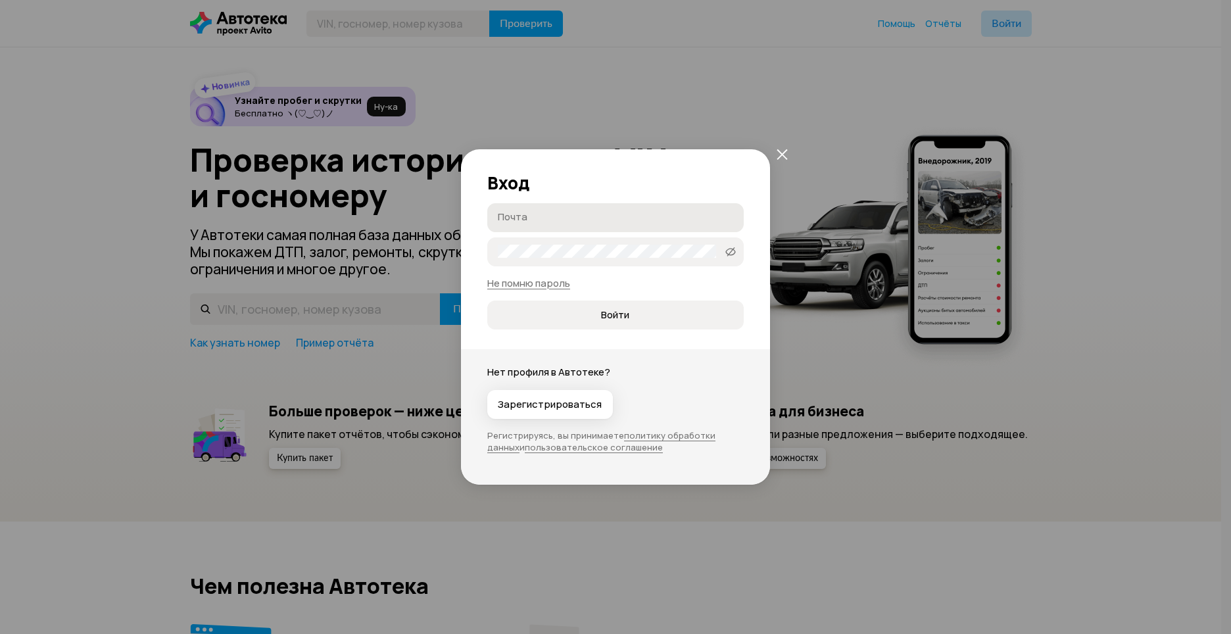
click at [603, 218] on input "Почта" at bounding box center [617, 216] width 239 height 13
type input "д"
type input "[EMAIL_ADDRESS][DOMAIN_NAME]"
click at [487, 300] on button "Войти" at bounding box center [615, 314] width 256 height 29
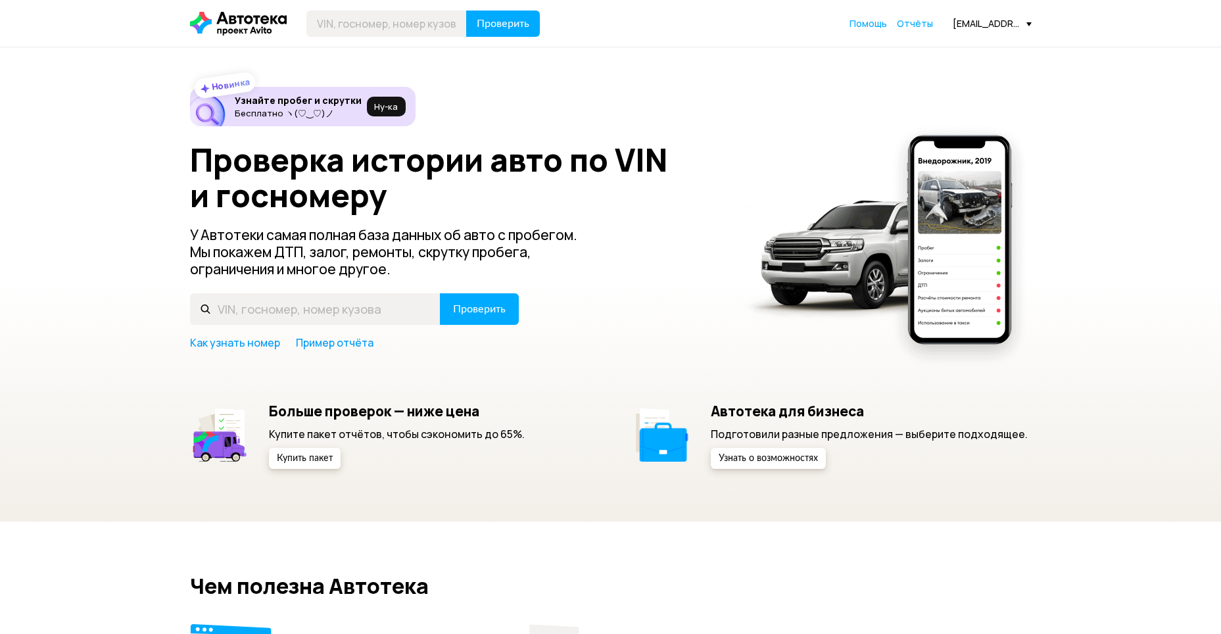
click at [907, 24] on span "Отчёты" at bounding box center [915, 23] width 36 height 12
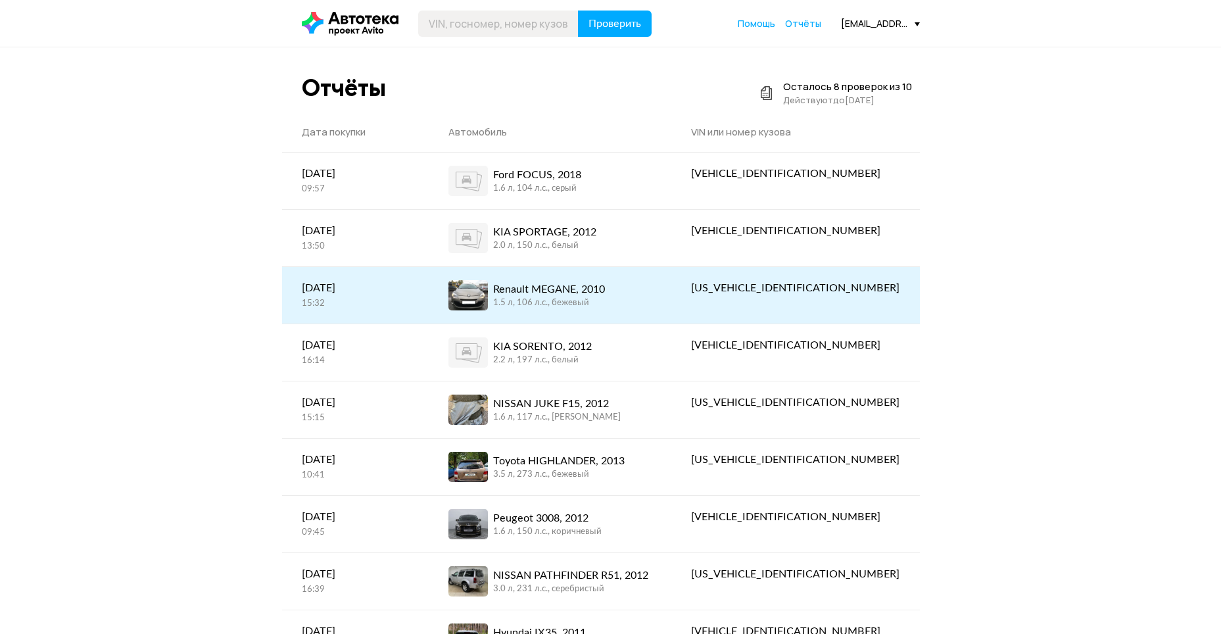
click at [589, 303] on div "1.5 л, 106 л.c., бежевый" at bounding box center [549, 303] width 112 height 12
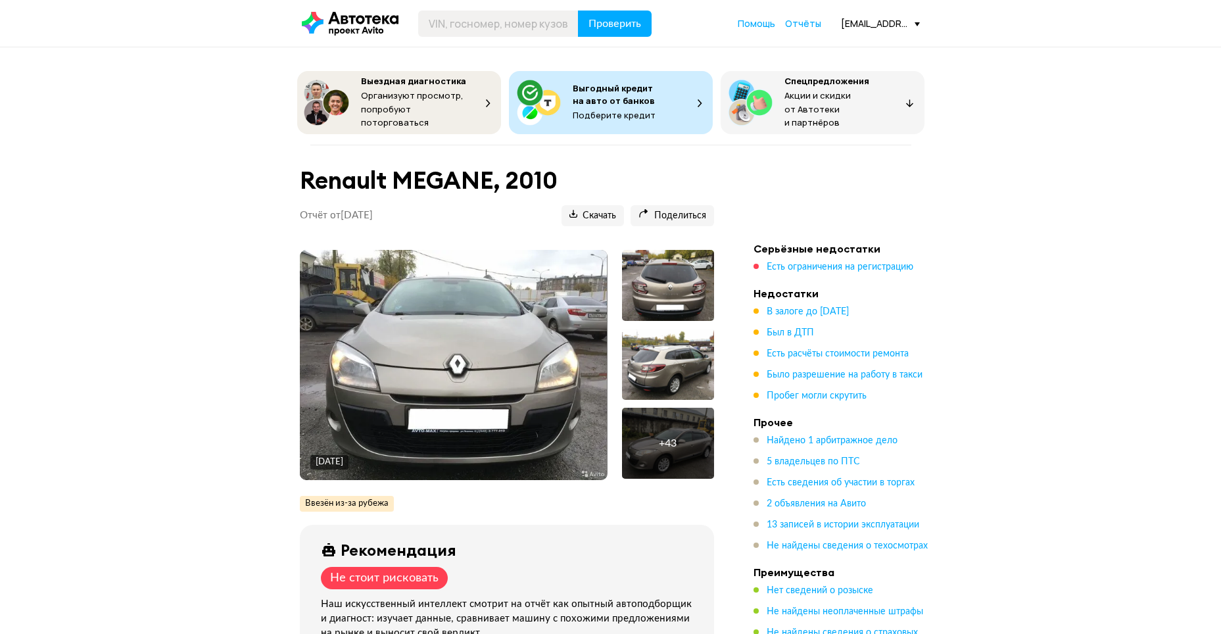
click at [498, 324] on img at bounding box center [453, 365] width 307 height 230
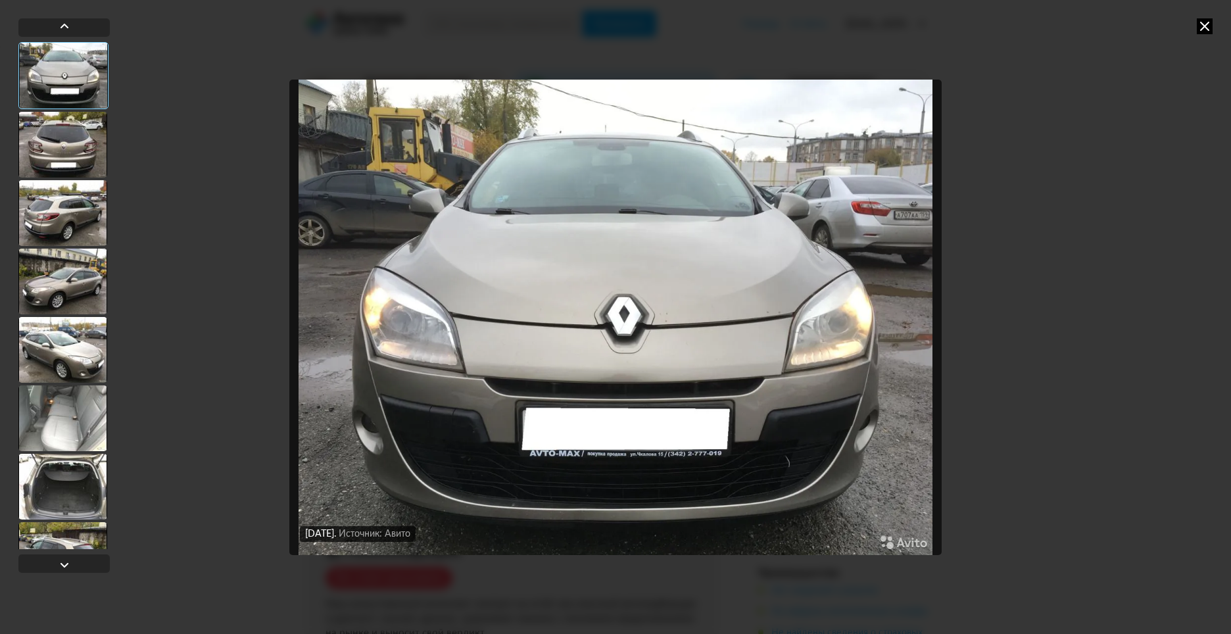
click at [92, 149] on div at bounding box center [62, 145] width 89 height 66
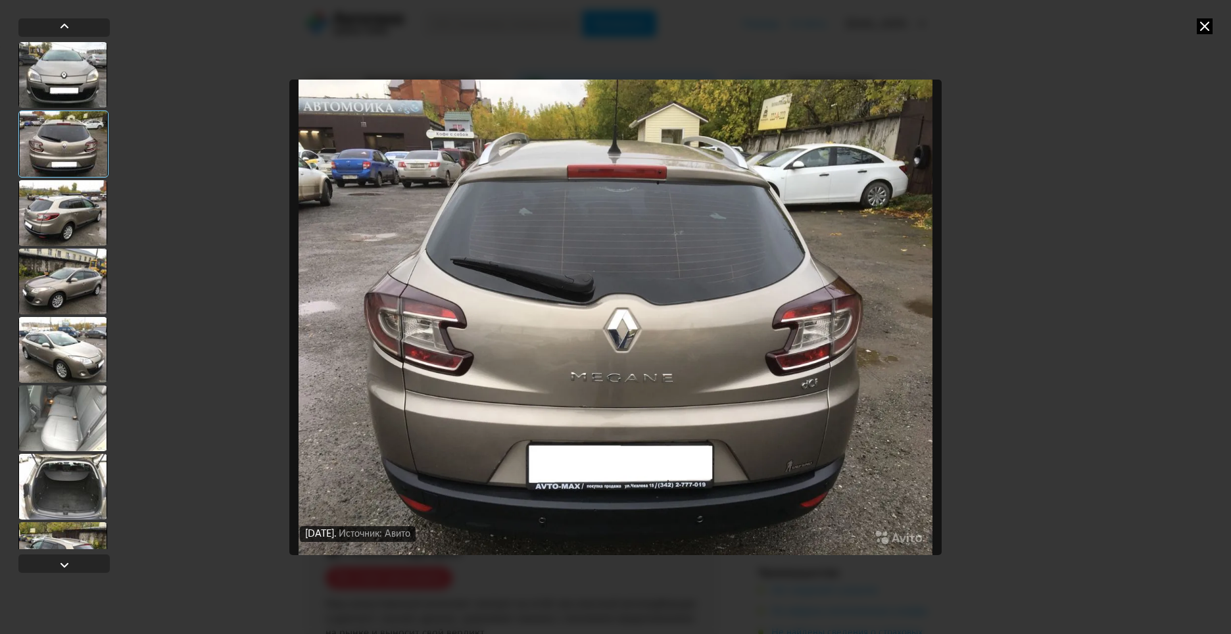
click at [46, 207] on div at bounding box center [62, 213] width 89 height 66
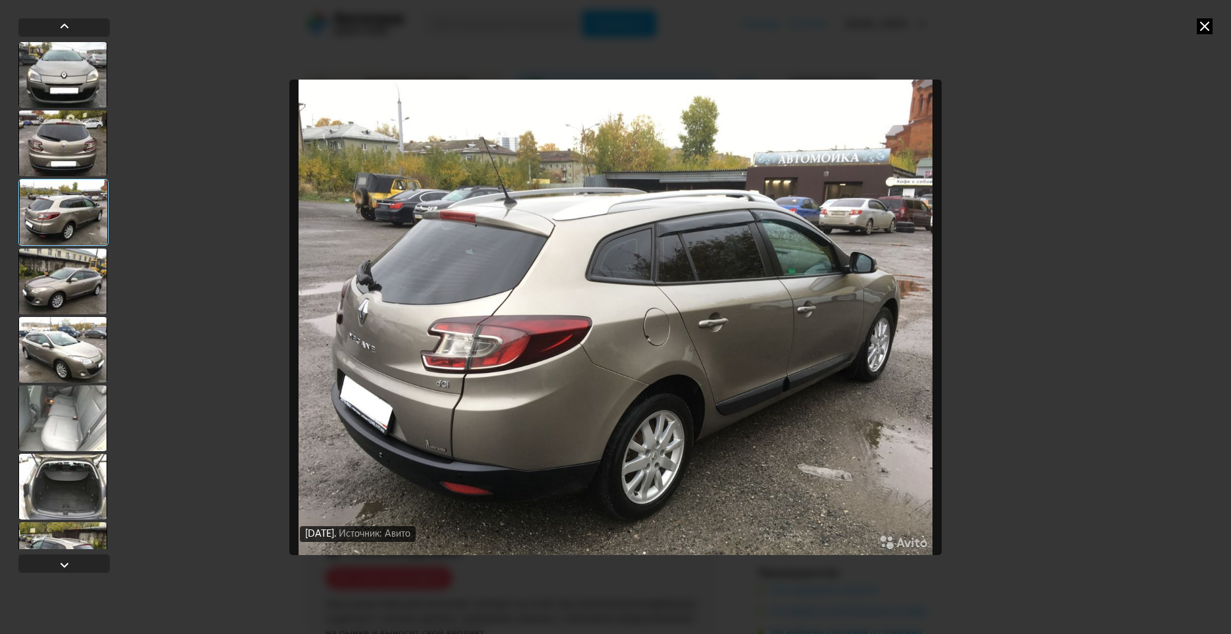
click at [53, 297] on div at bounding box center [62, 282] width 89 height 66
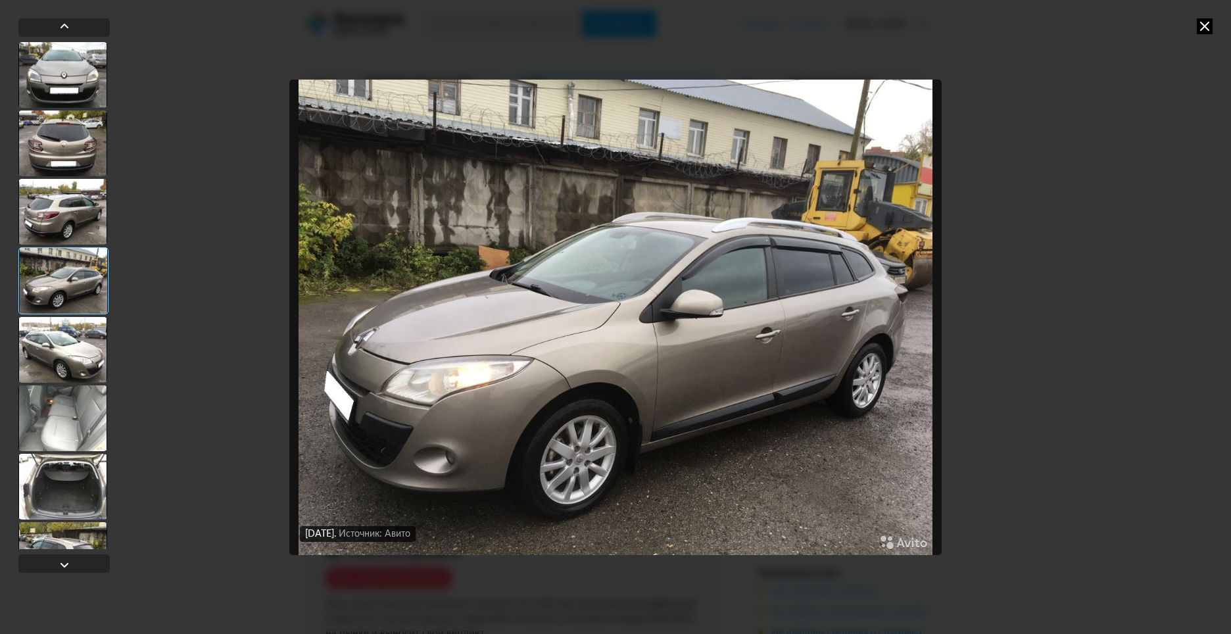
click at [57, 363] on div at bounding box center [62, 350] width 89 height 66
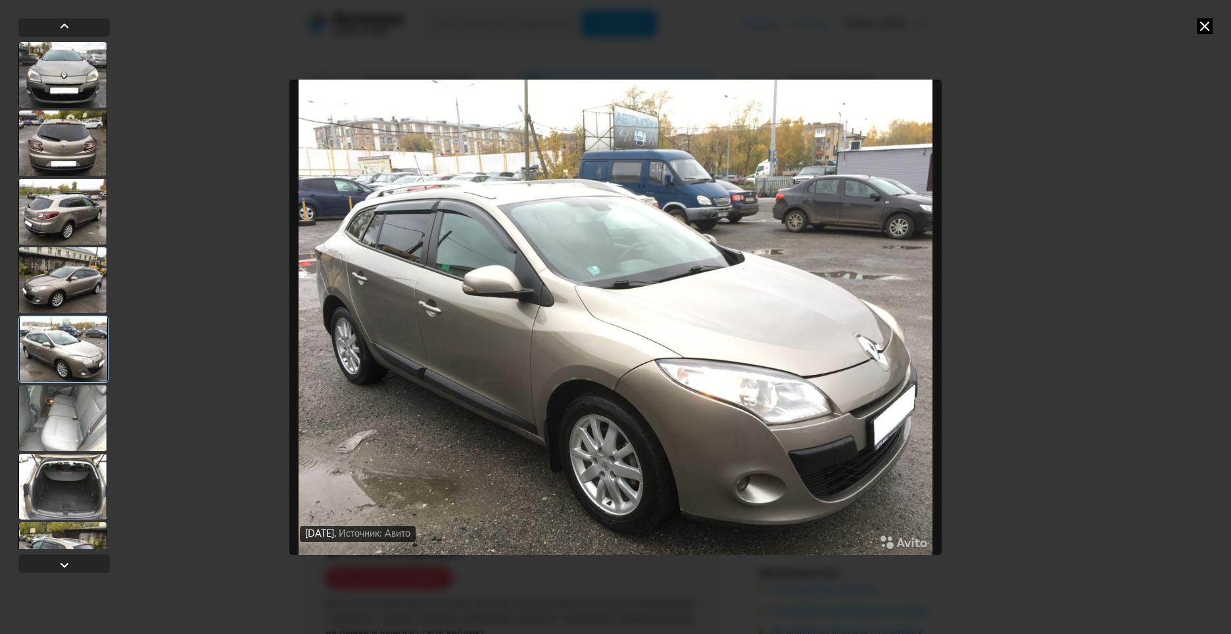
click at [64, 412] on div at bounding box center [62, 418] width 89 height 66
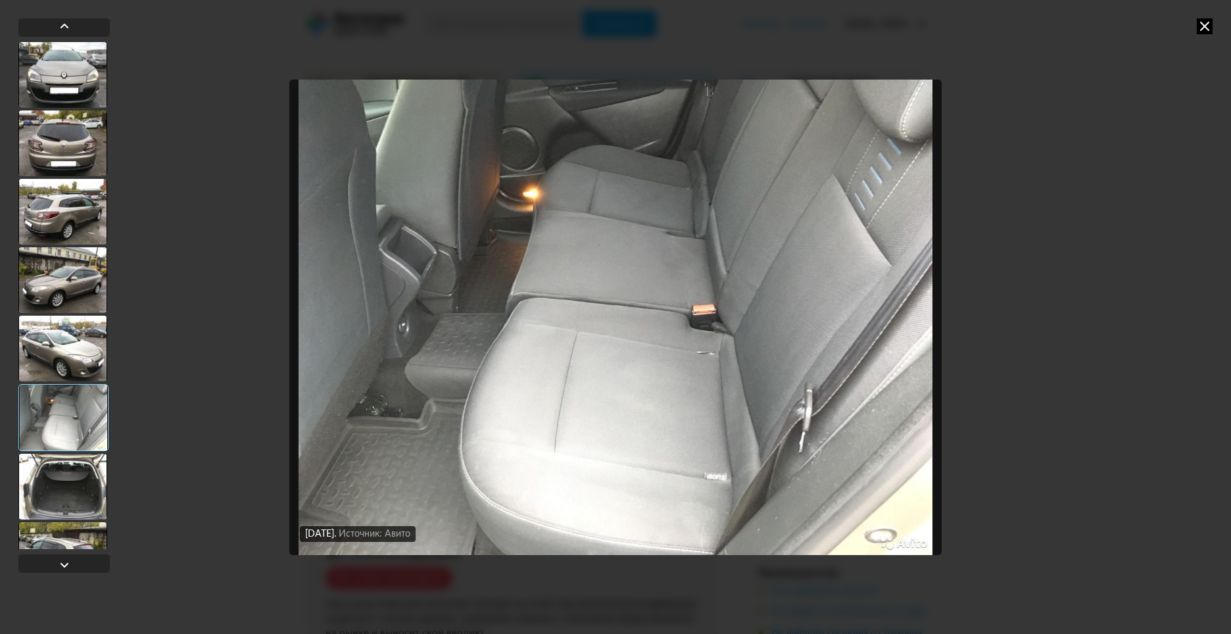
click at [68, 497] on div at bounding box center [62, 487] width 89 height 66
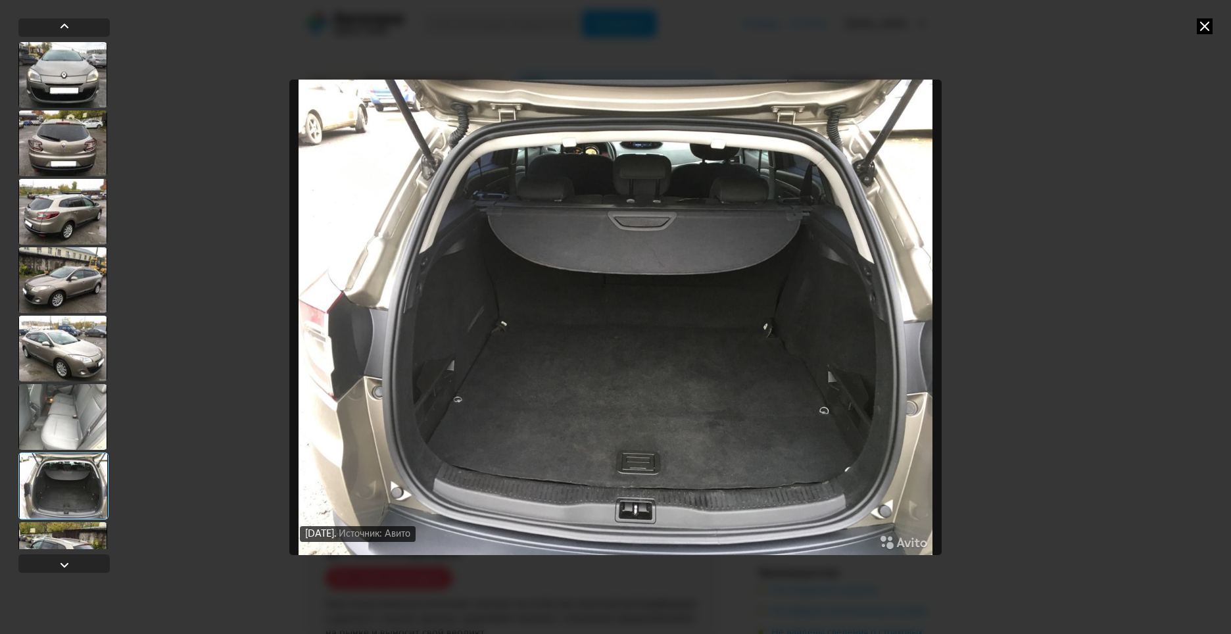
click at [83, 546] on div at bounding box center [62, 555] width 89 height 66
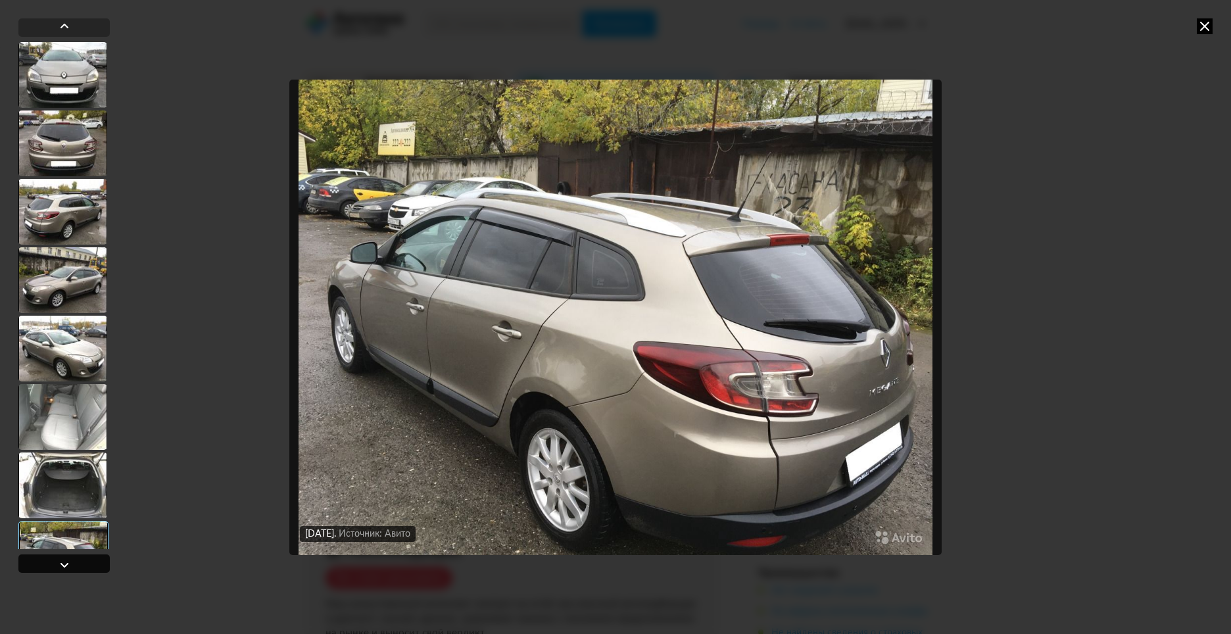
click at [76, 563] on div at bounding box center [63, 563] width 91 height 18
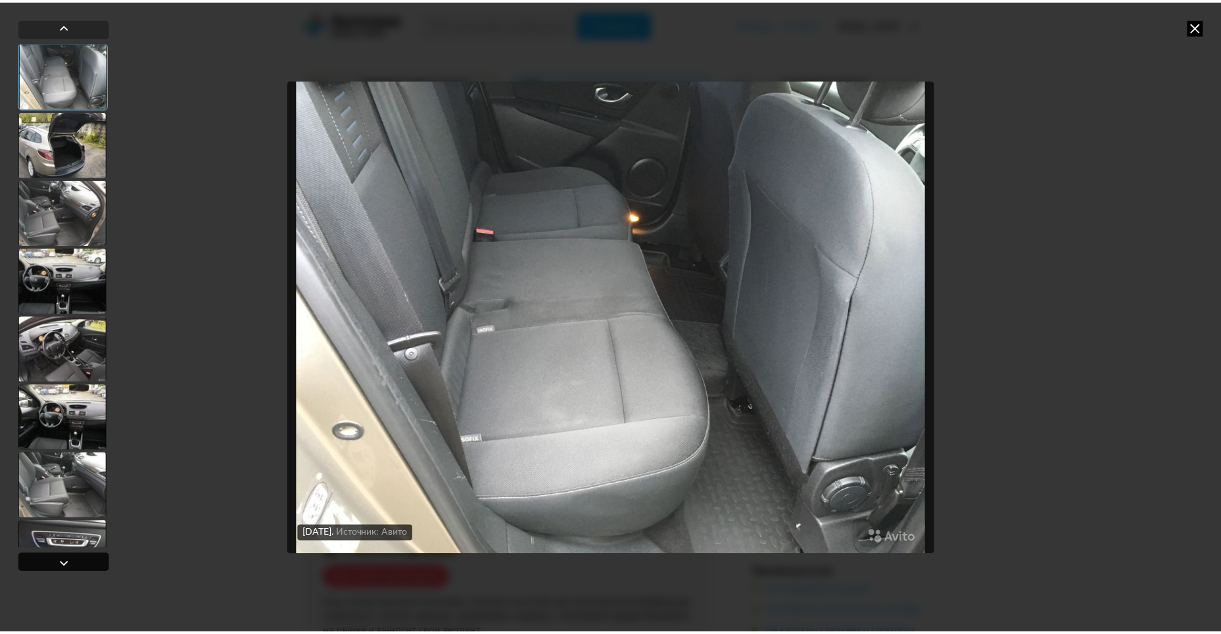
scroll to position [546, 0]
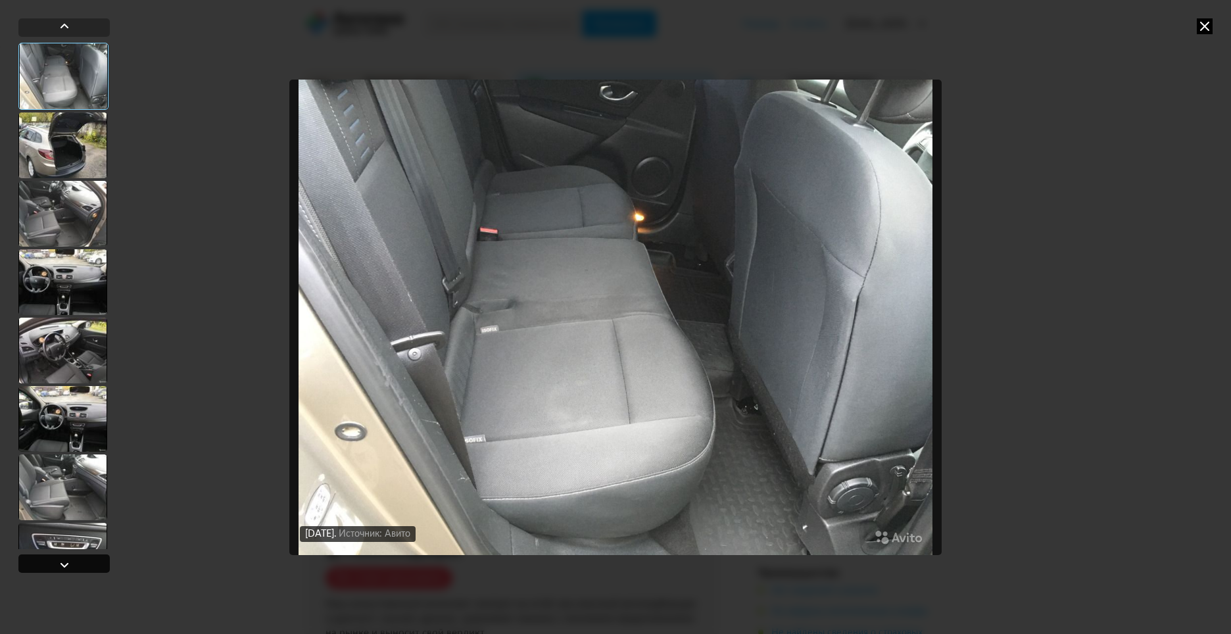
click at [76, 563] on div at bounding box center [63, 563] width 91 height 18
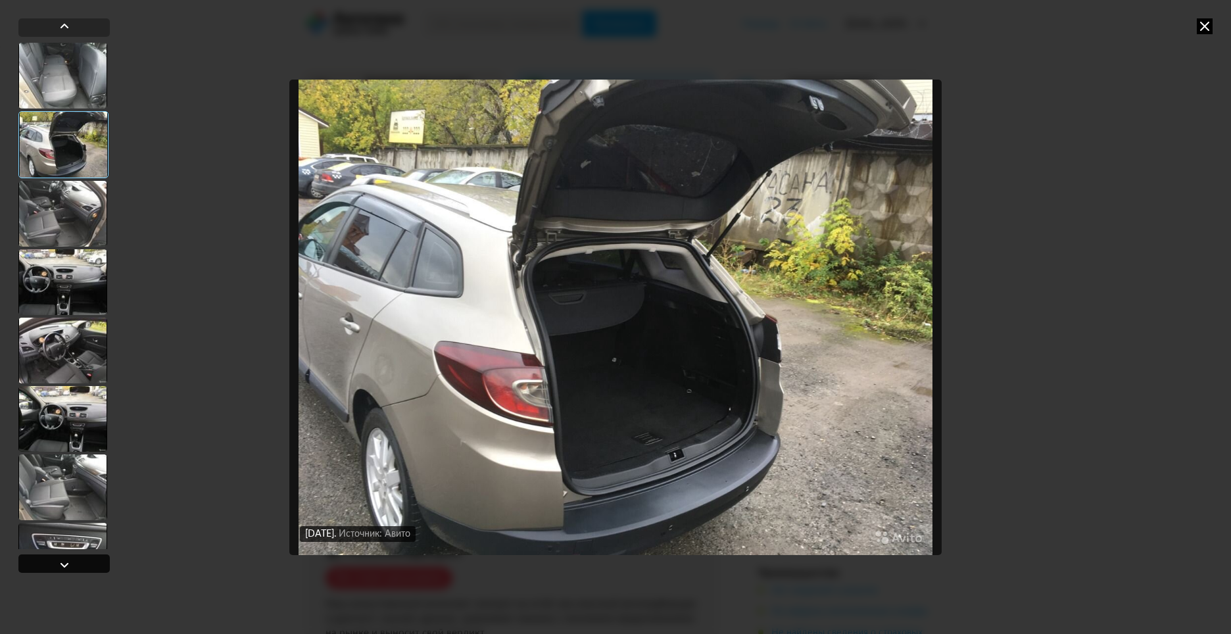
click at [76, 563] on div at bounding box center [63, 563] width 91 height 18
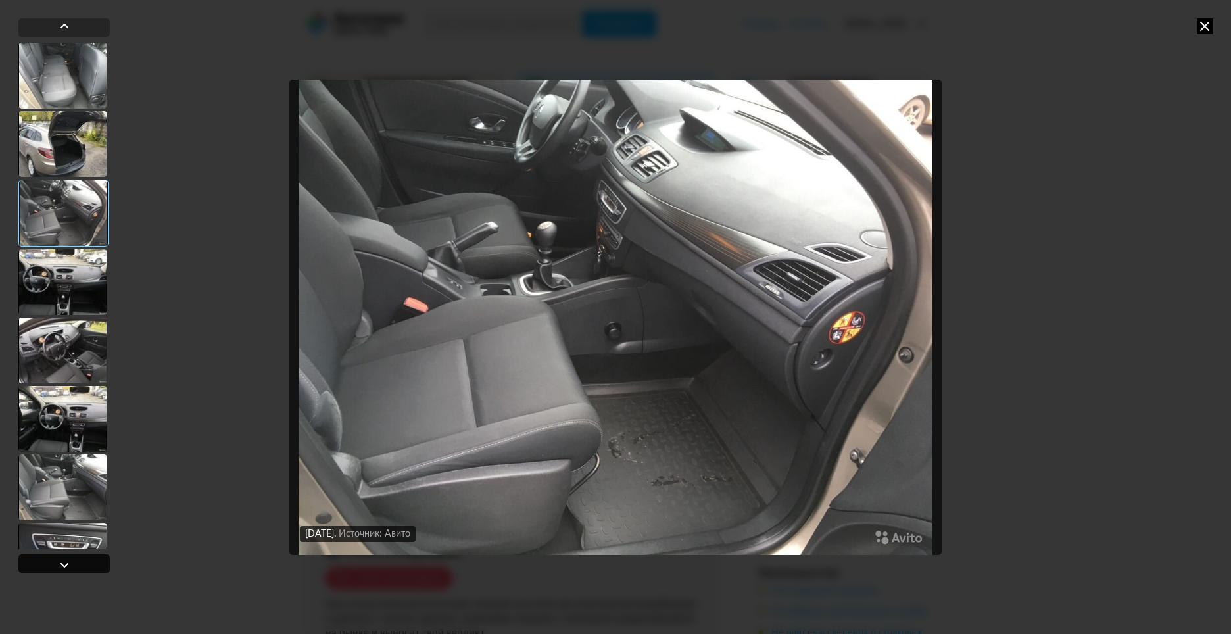
click at [76, 563] on div at bounding box center [63, 563] width 91 height 18
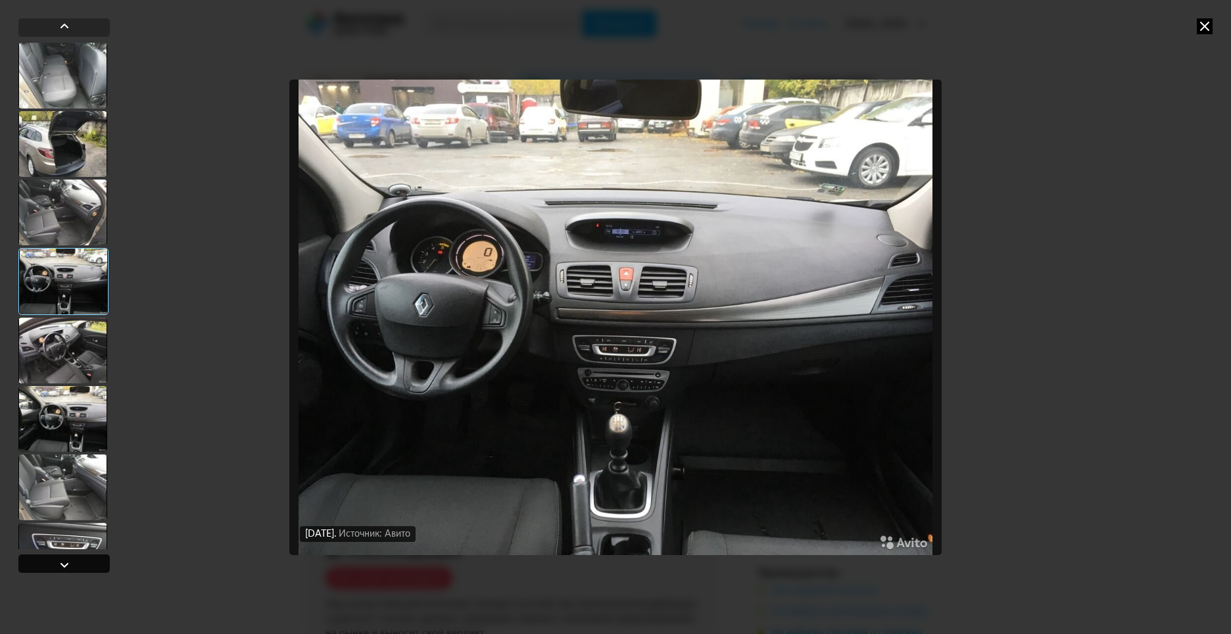
click at [77, 563] on div at bounding box center [63, 563] width 91 height 18
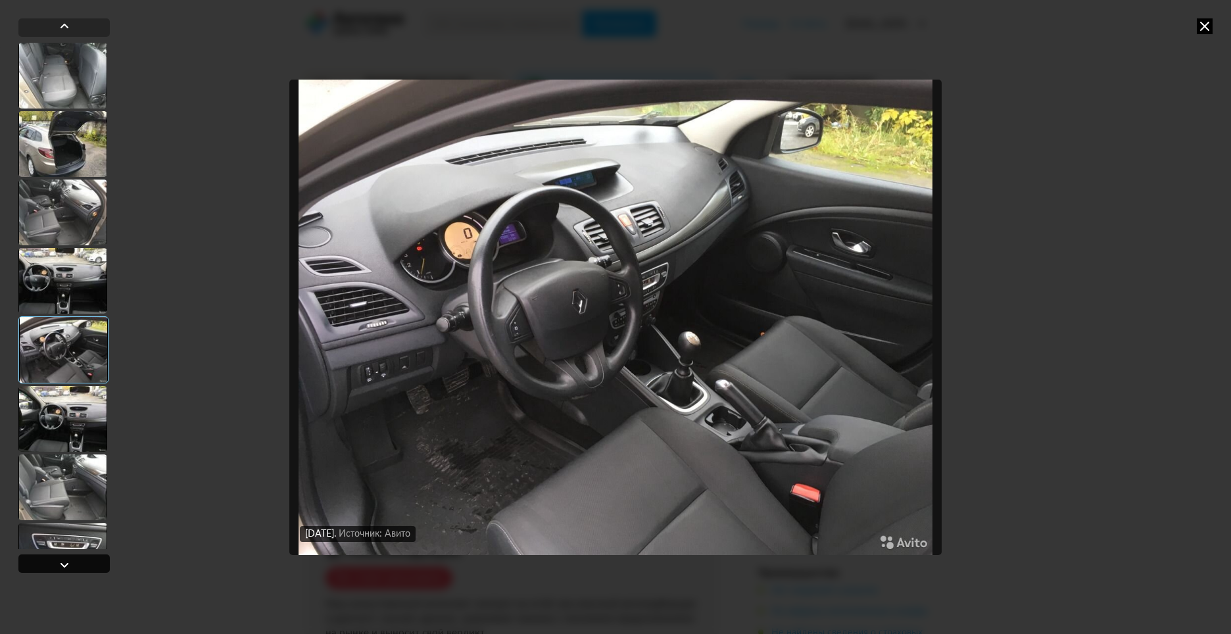
click at [77, 563] on div at bounding box center [63, 563] width 91 height 18
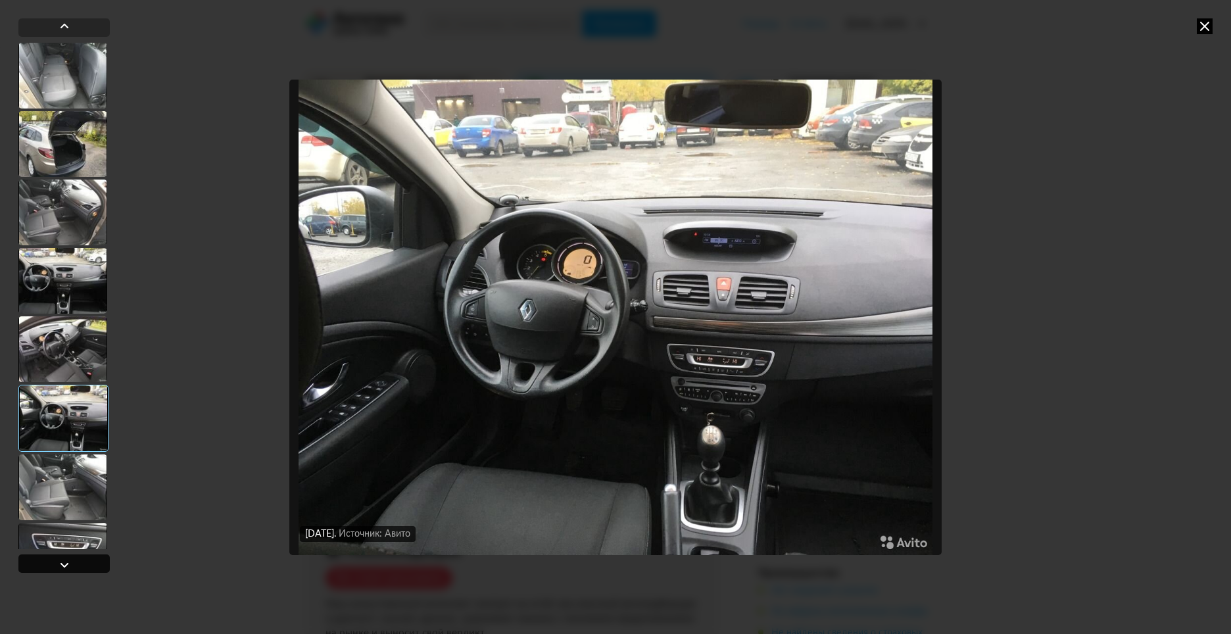
click at [76, 563] on div at bounding box center [63, 563] width 91 height 18
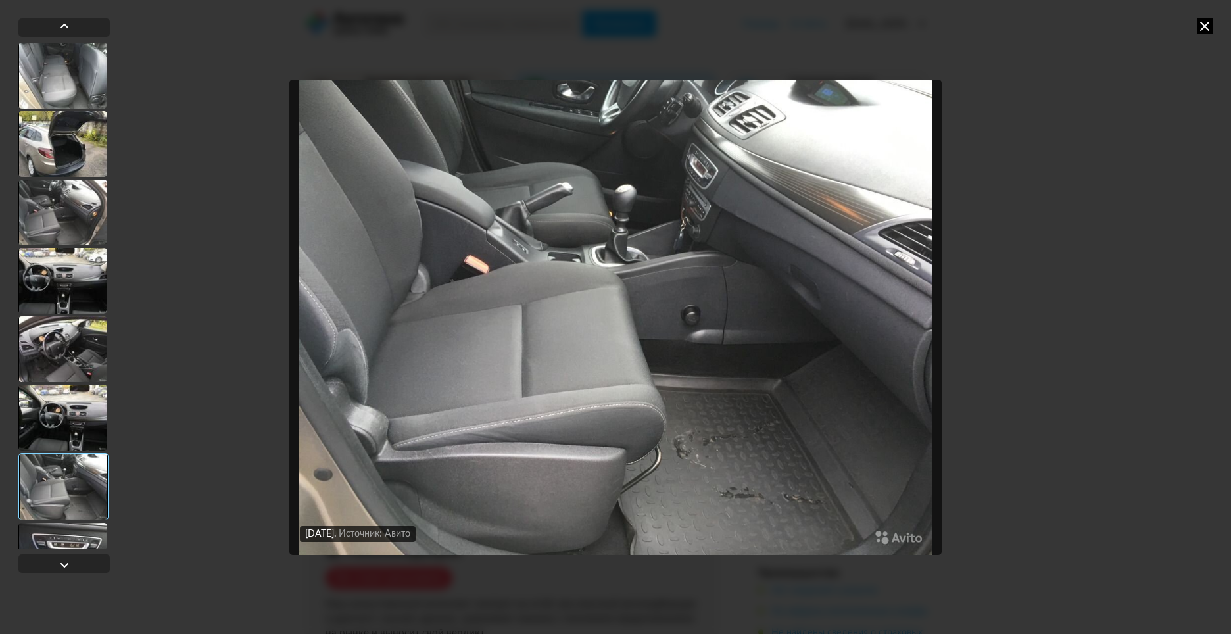
click at [1201, 25] on icon at bounding box center [1205, 26] width 16 height 16
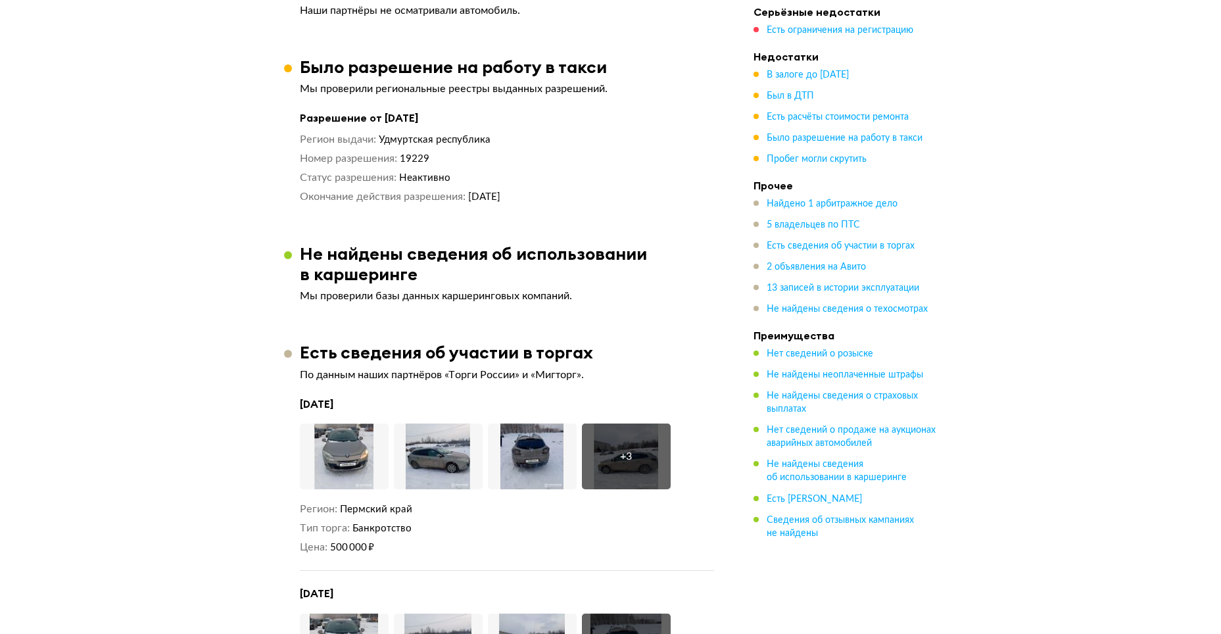
scroll to position [2809, 0]
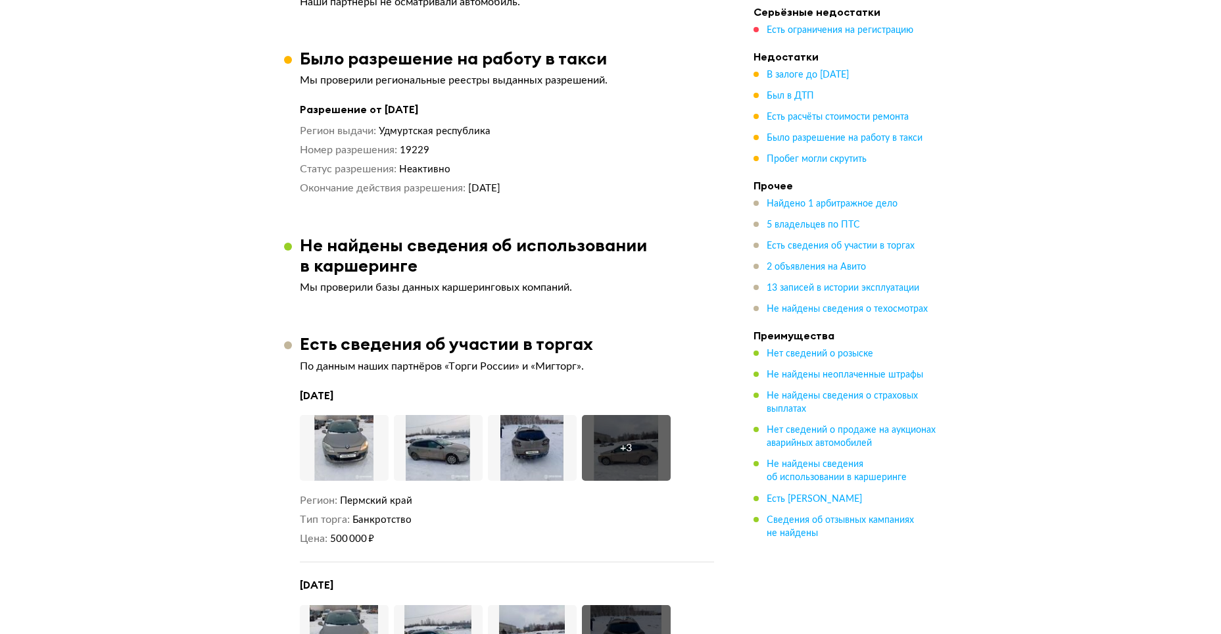
drag, startPoint x: 431, startPoint y: 82, endPoint x: 460, endPoint y: 89, distance: 29.8
click at [460, 103] on h4 "Разрешение от [DATE]" at bounding box center [507, 110] width 414 height 14
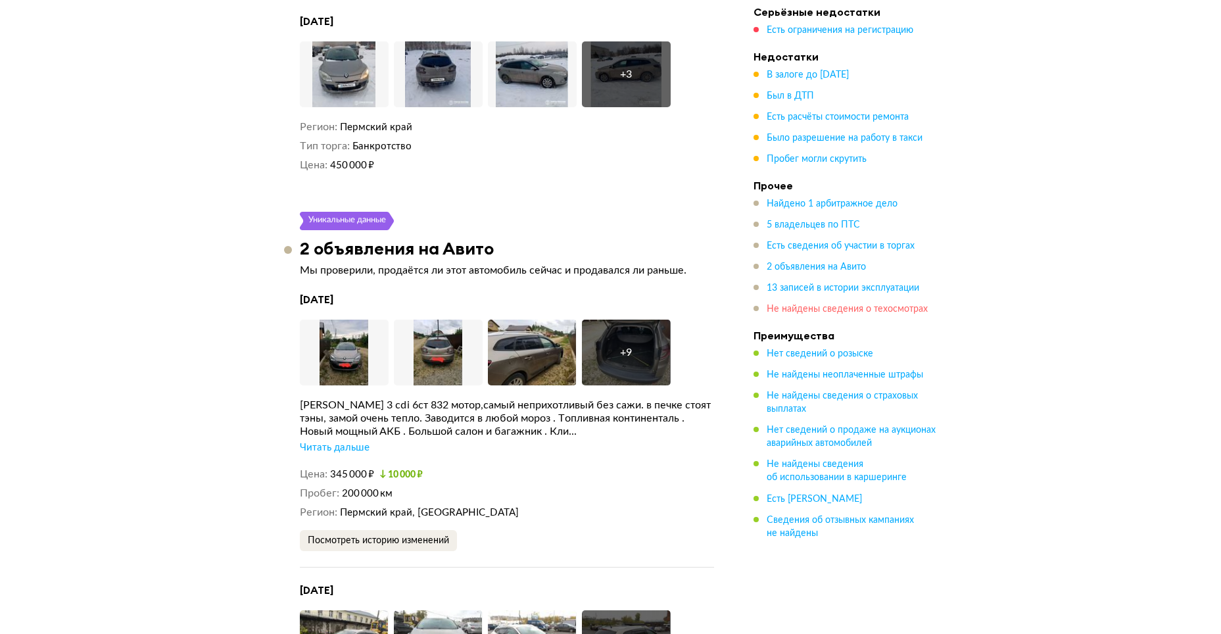
scroll to position [3580, 0]
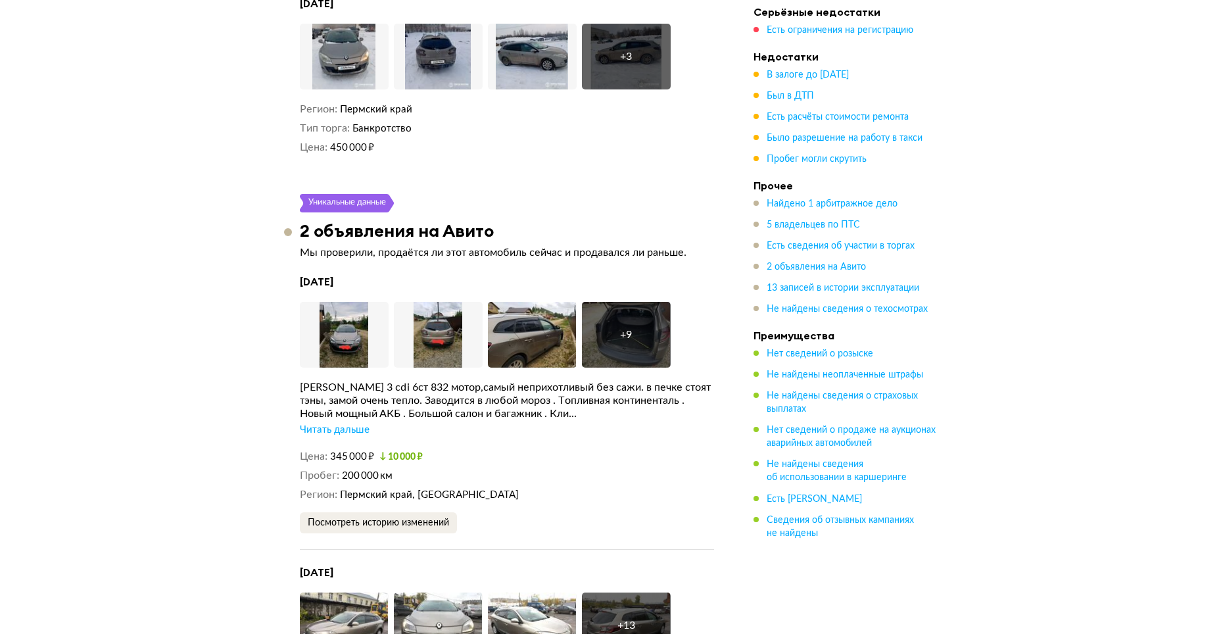
click at [339, 423] on div "Читать дальше" at bounding box center [335, 429] width 70 height 13
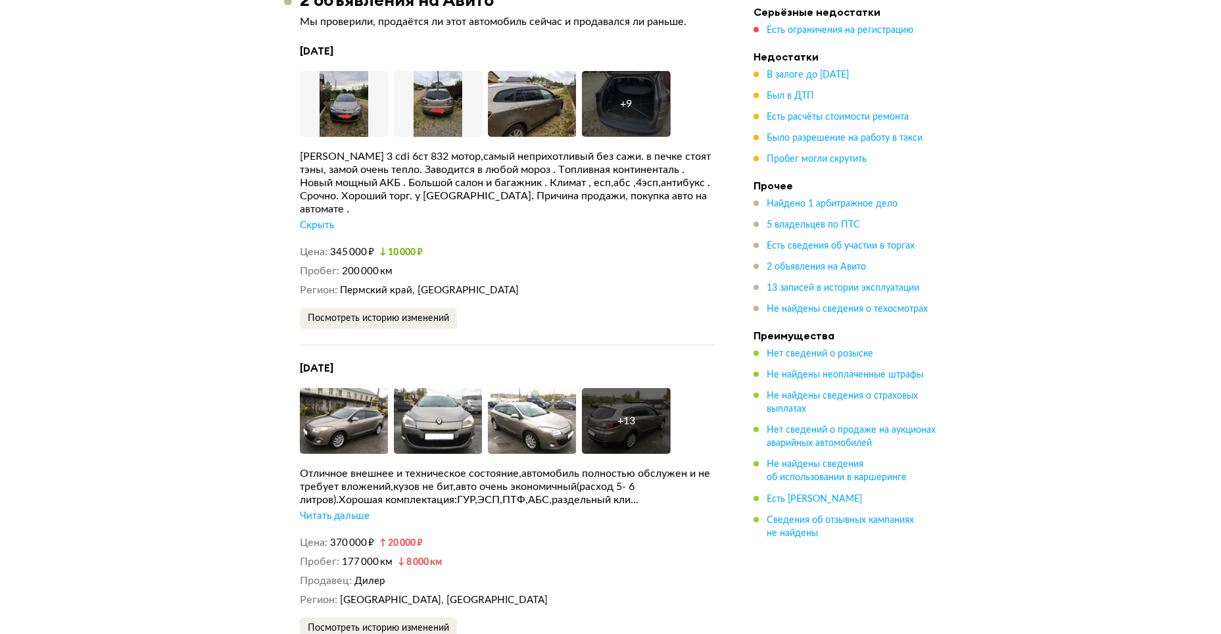
scroll to position [3856, 0]
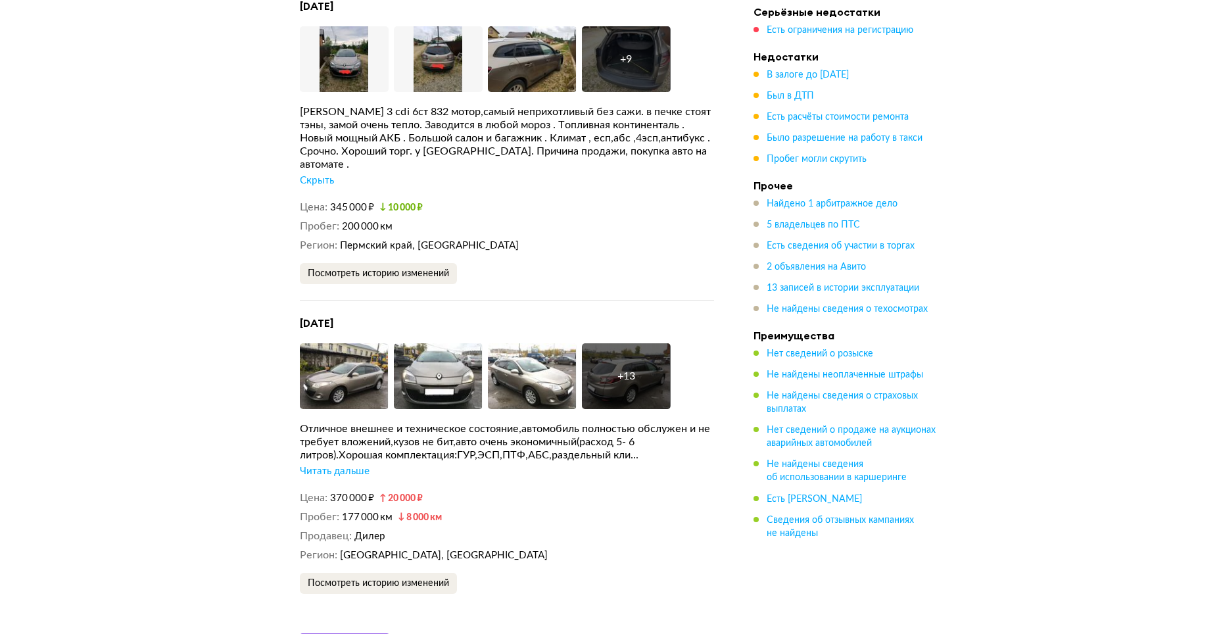
click at [327, 465] on div "Читать дальше" at bounding box center [335, 471] width 70 height 13
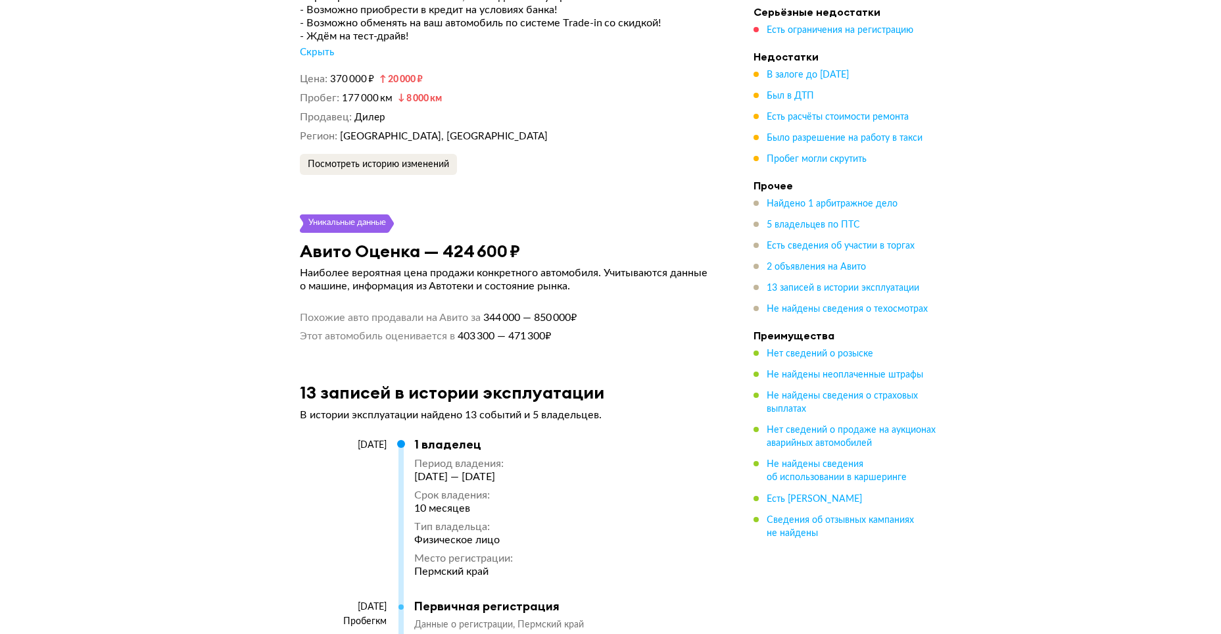
scroll to position [4388, 0]
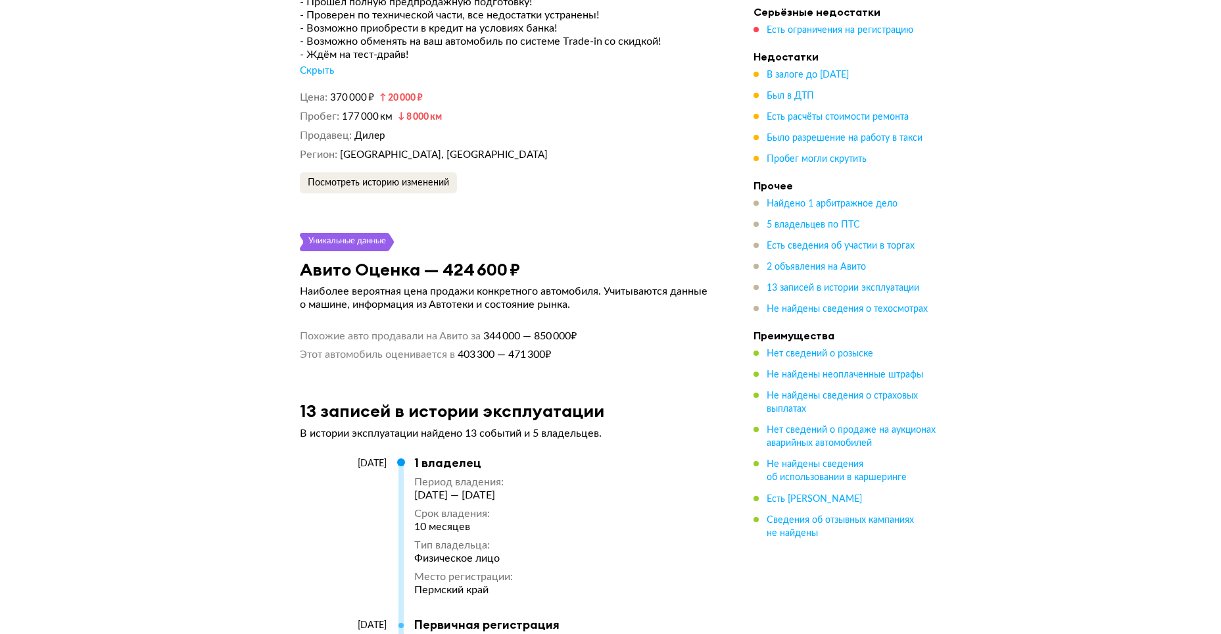
drag, startPoint x: 460, startPoint y: 302, endPoint x: 563, endPoint y: 316, distance: 103.6
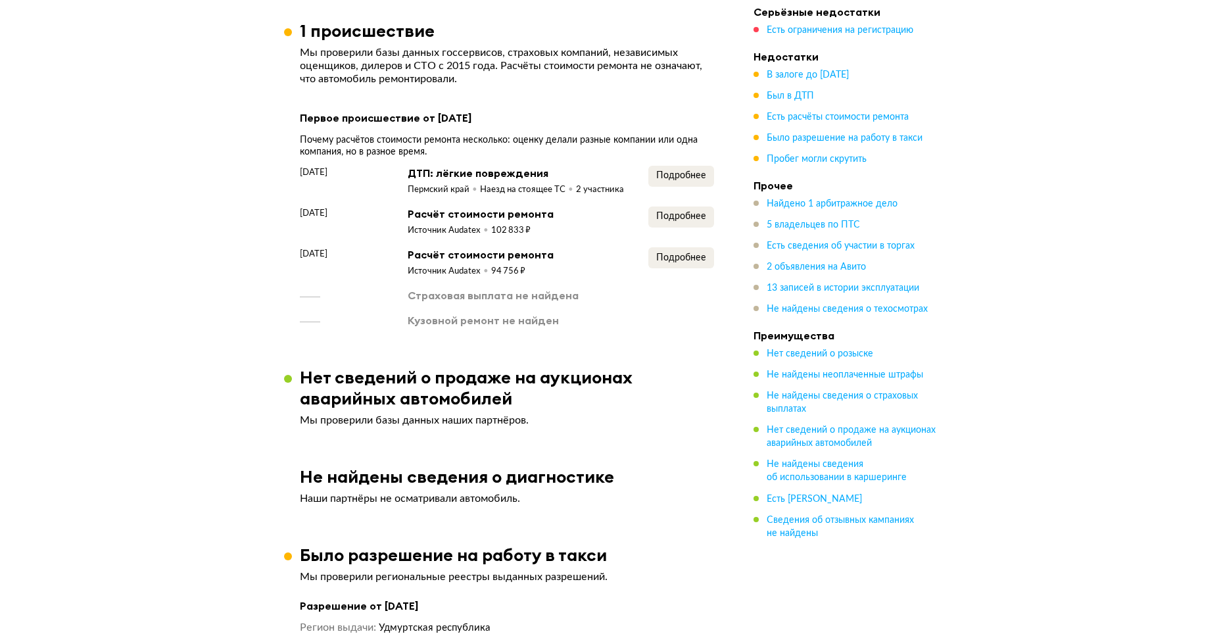
scroll to position [2304, 0]
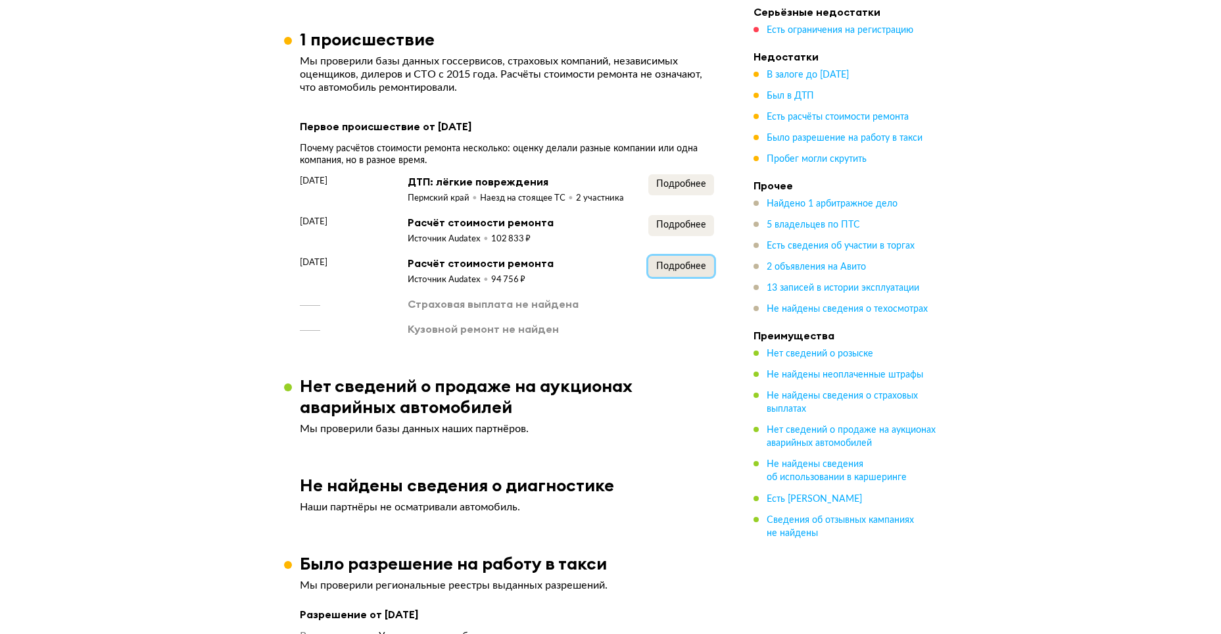
click at [661, 262] on span "Подробнее" at bounding box center [681, 266] width 50 height 9
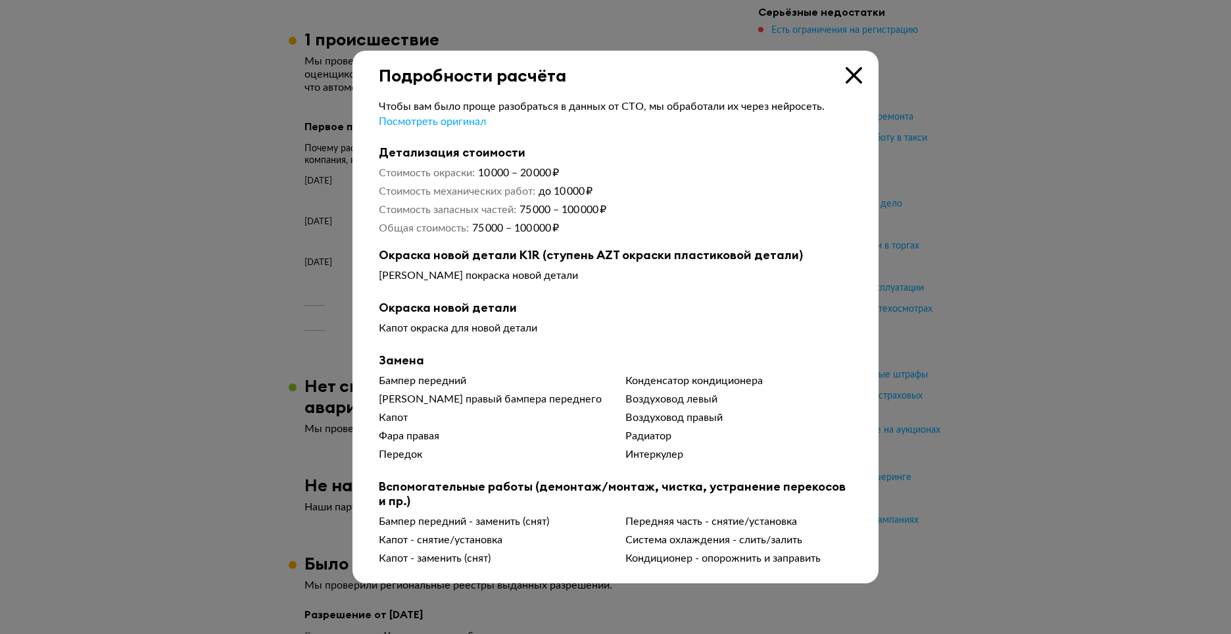
click at [971, 270] on div at bounding box center [615, 317] width 1231 height 634
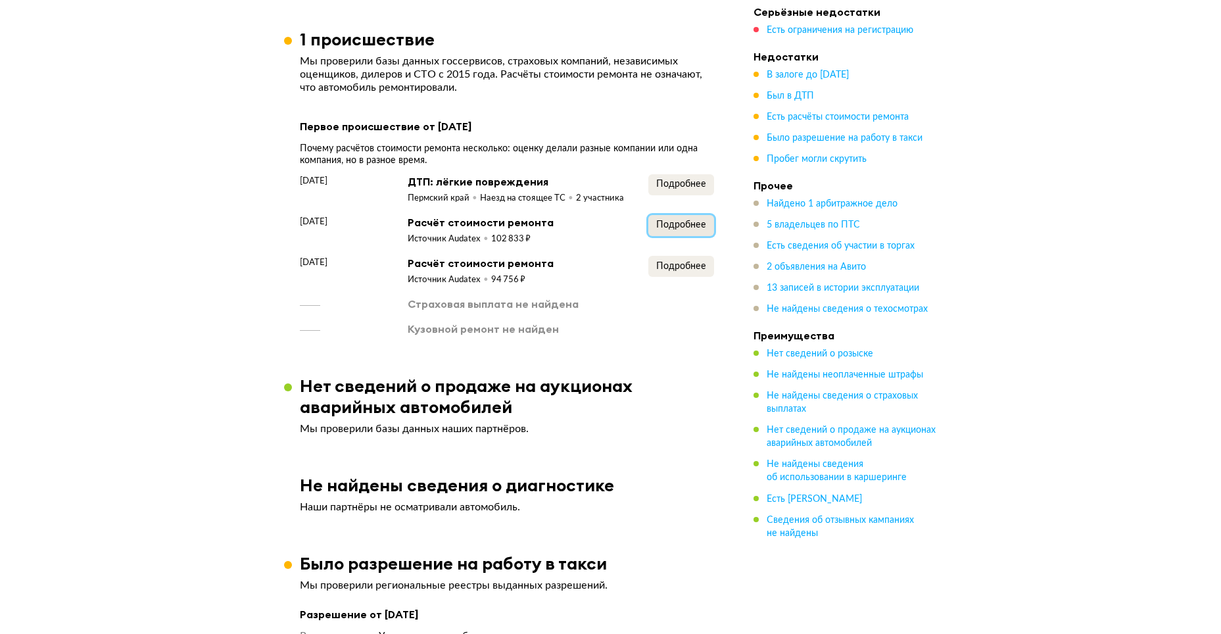
click at [686, 220] on span "Подробнее" at bounding box center [681, 224] width 50 height 9
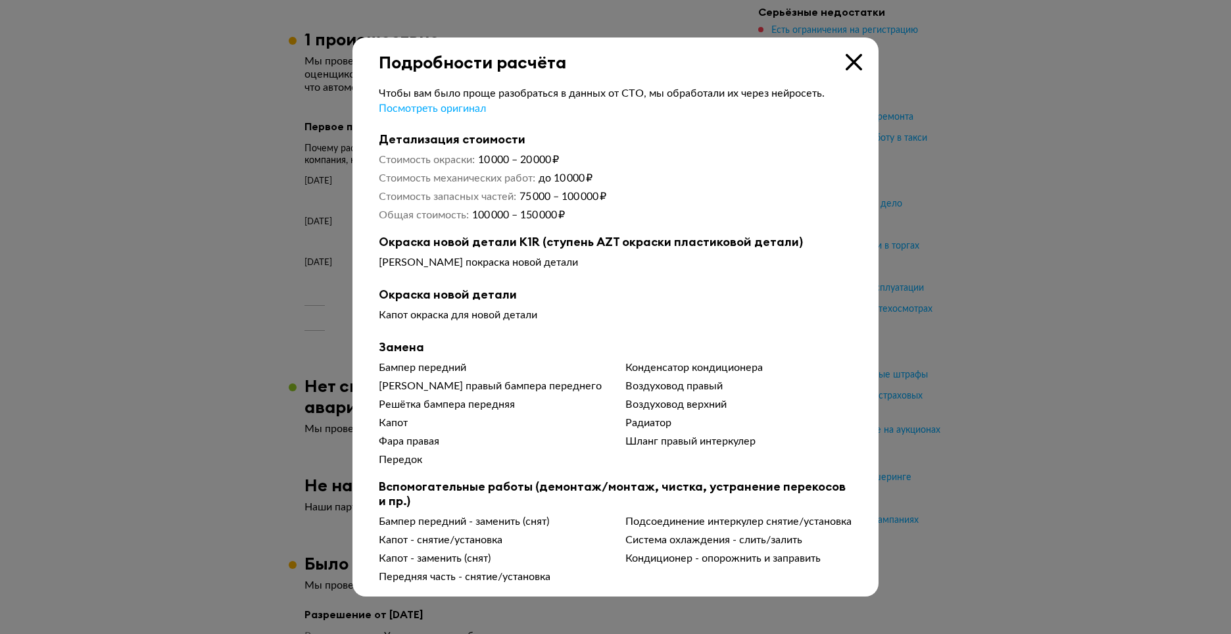
click at [973, 179] on div at bounding box center [615, 317] width 1231 height 634
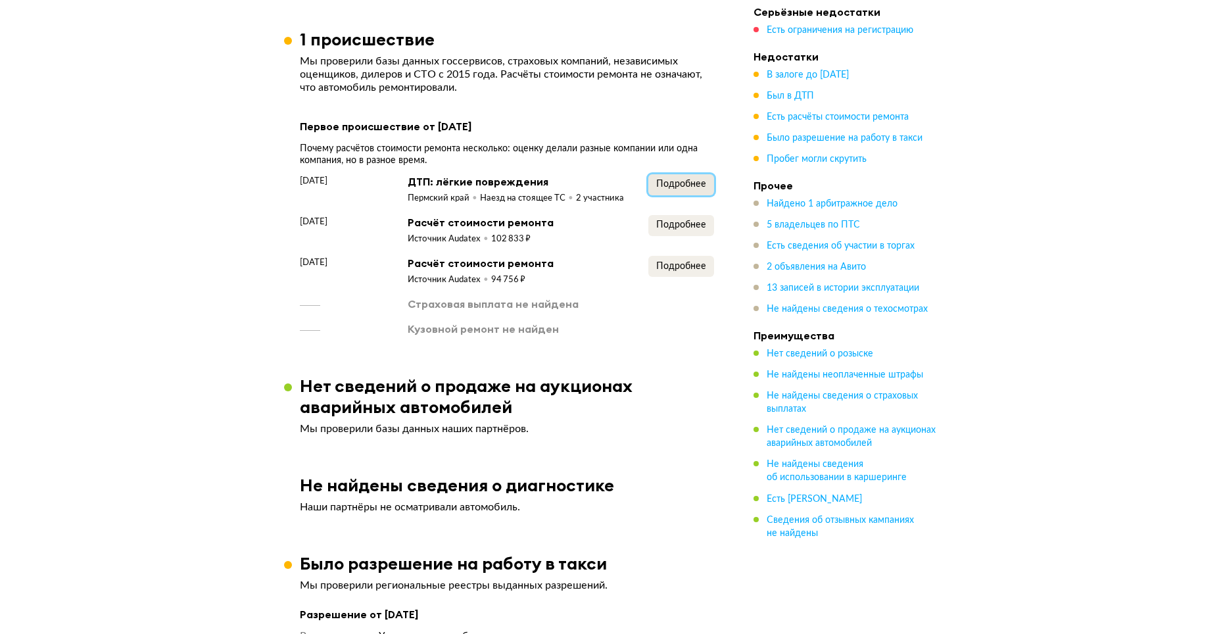
click at [694, 179] on span "Подробнее" at bounding box center [681, 183] width 50 height 9
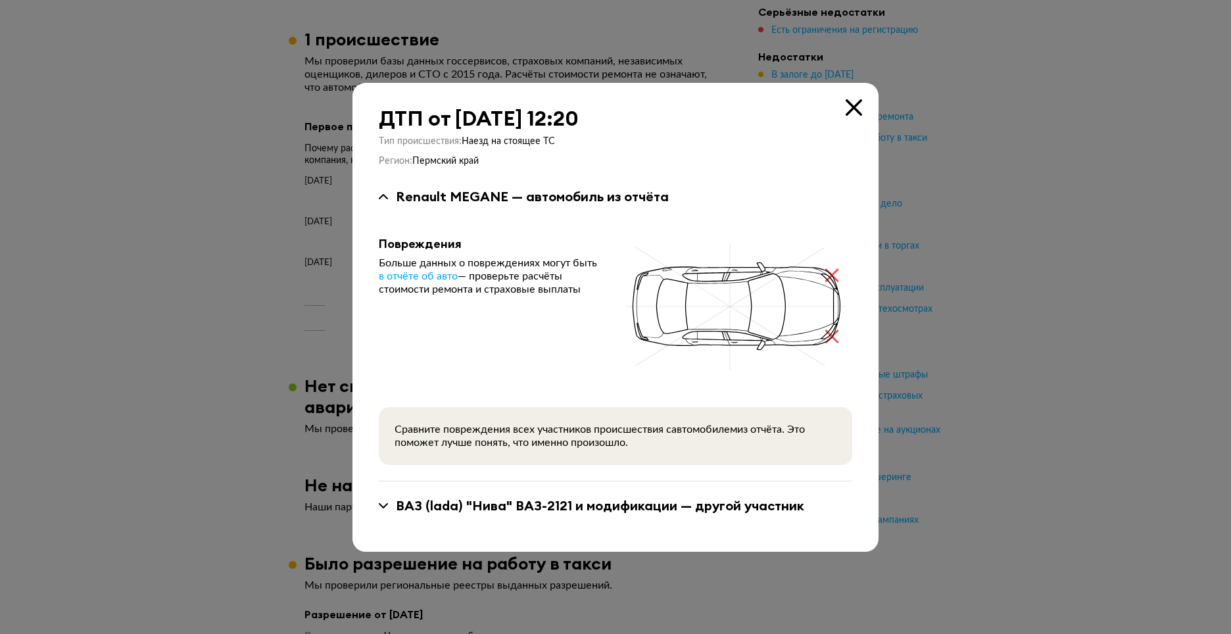
click at [979, 206] on div at bounding box center [615, 317] width 1231 height 634
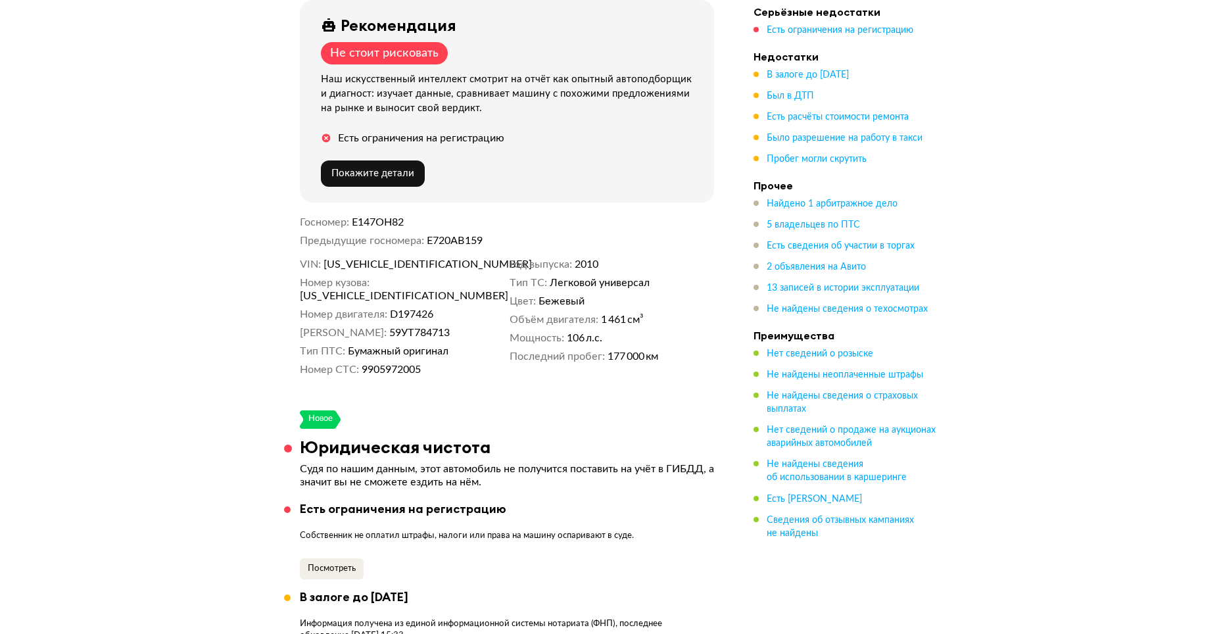
scroll to position [0, 0]
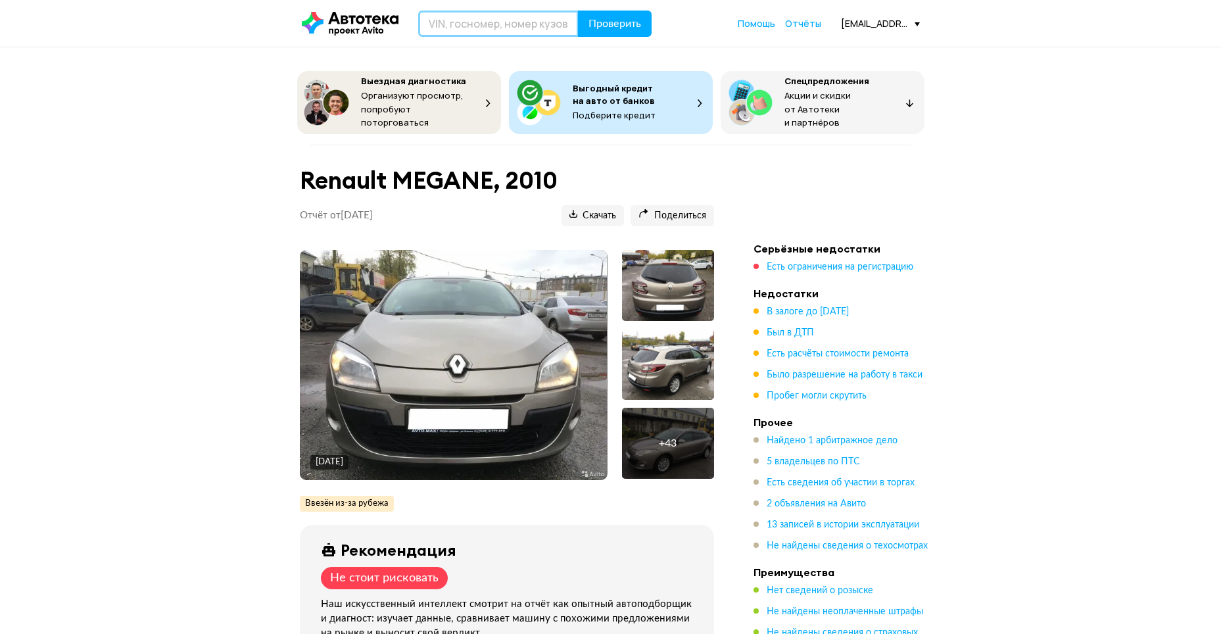
paste input "[US_VEHICLE_IDENTIFICATION_NUMBER]"
type input "[US_VEHICLE_IDENTIFICATION_NUMBER]"
click at [597, 26] on span "Проверить" at bounding box center [614, 23] width 53 height 11
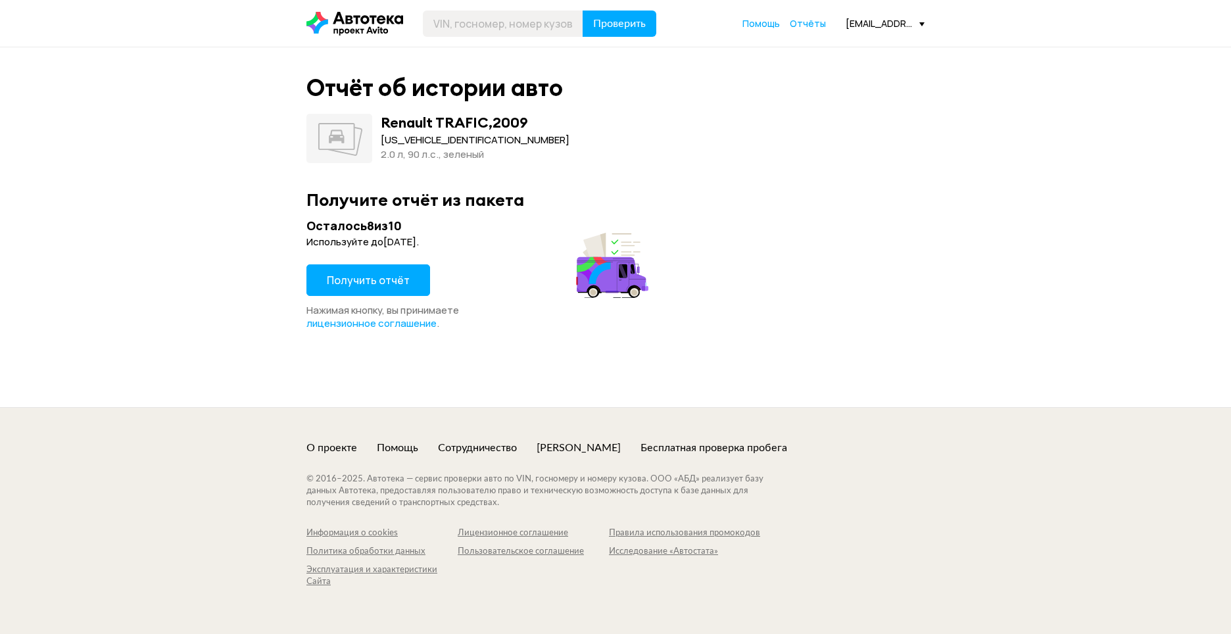
click at [369, 284] on span "Получить отчёт" at bounding box center [368, 280] width 83 height 14
